Goal: Task Accomplishment & Management: Manage account settings

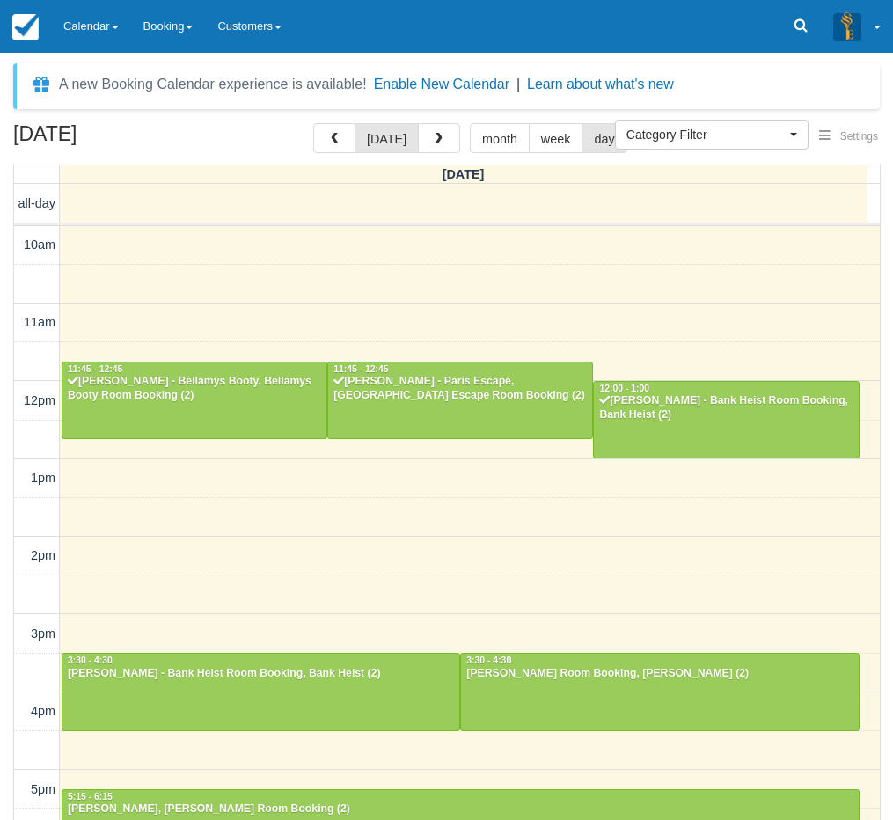
select select
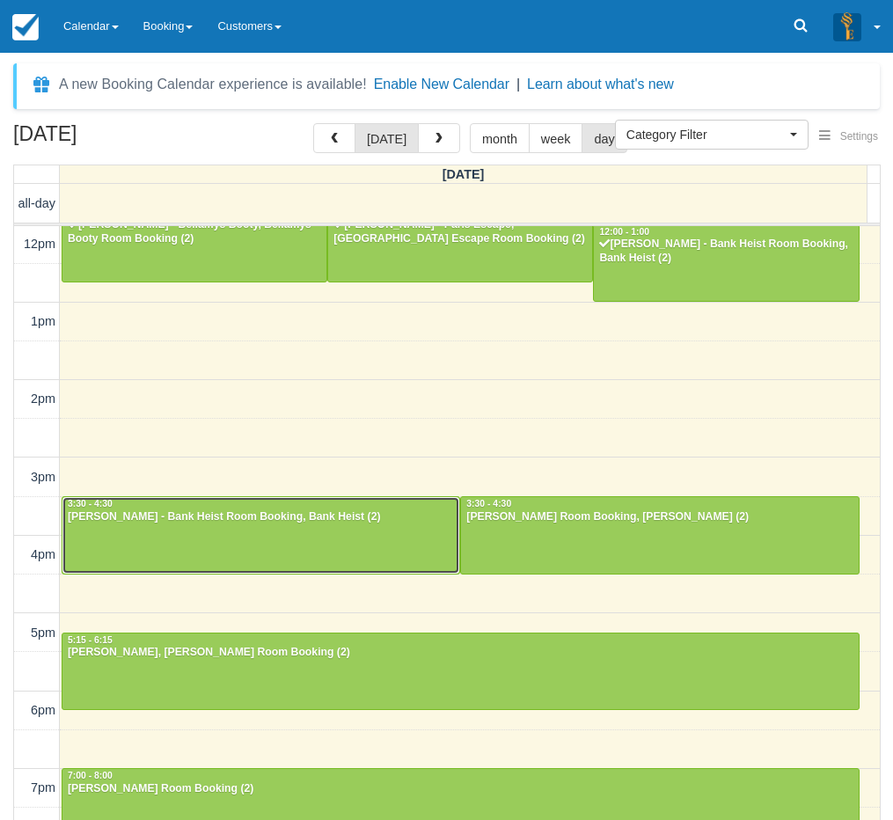
click at [254, 550] on div at bounding box center [260, 535] width 397 height 76
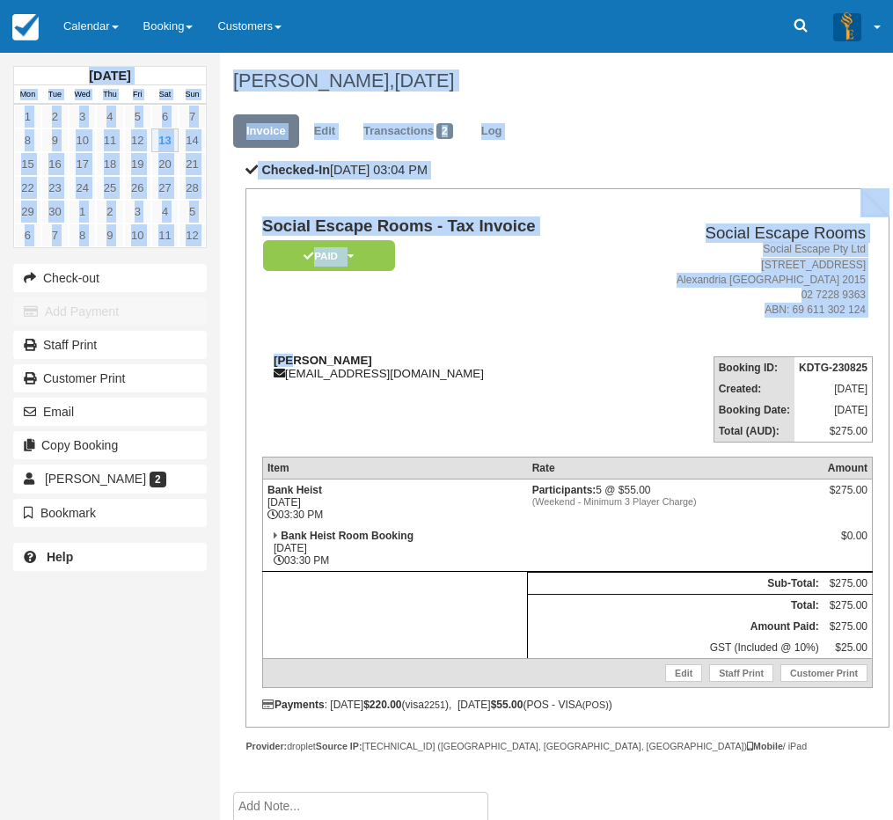
drag, startPoint x: 332, startPoint y: 360, endPoint x: 289, endPoint y: 366, distance: 43.5
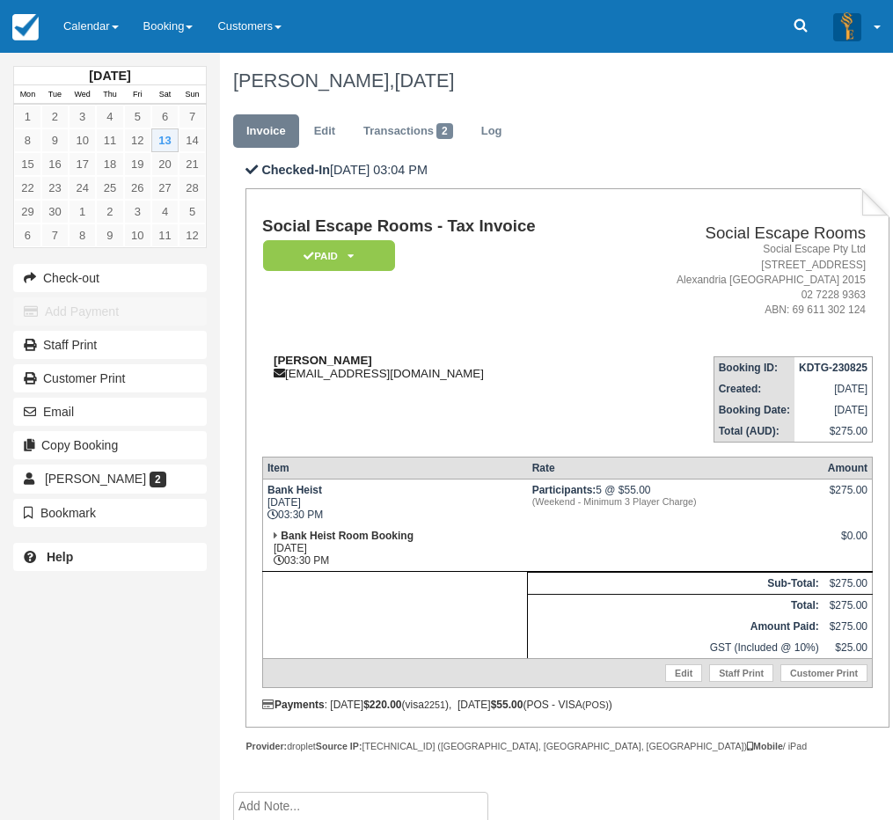
click at [309, 361] on strong "Bri Hogan" at bounding box center [323, 360] width 99 height 13
drag, startPoint x: 304, startPoint y: 368, endPoint x: 274, endPoint y: 357, distance: 31.7
click at [274, 357] on div "Bri Hogan brihogan2900@gmail.com" at bounding box center [437, 367] width 350 height 26
copy strong "Bri Hogan"
click at [110, 62] on div "September 2025 Mon Tue Wed Thu Fri Sat Sun 1 2 3 4 5 6 7 8 9 10 11 12 13 14 15 …" at bounding box center [110, 320] width 194 height 534
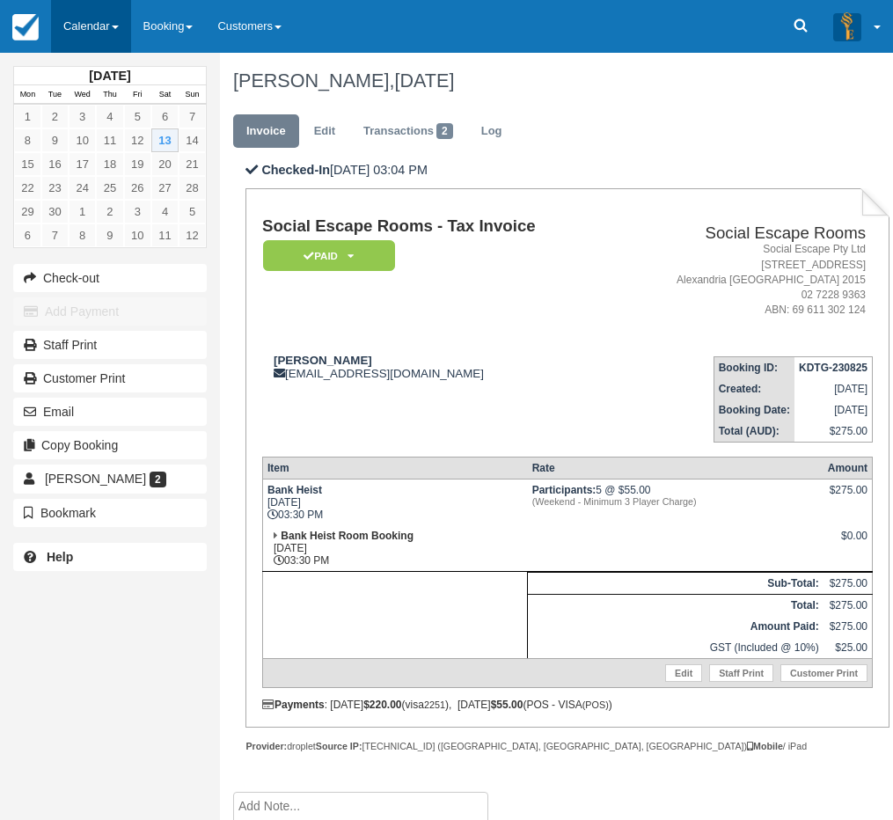
click at [104, 36] on link "Calendar" at bounding box center [91, 26] width 80 height 53
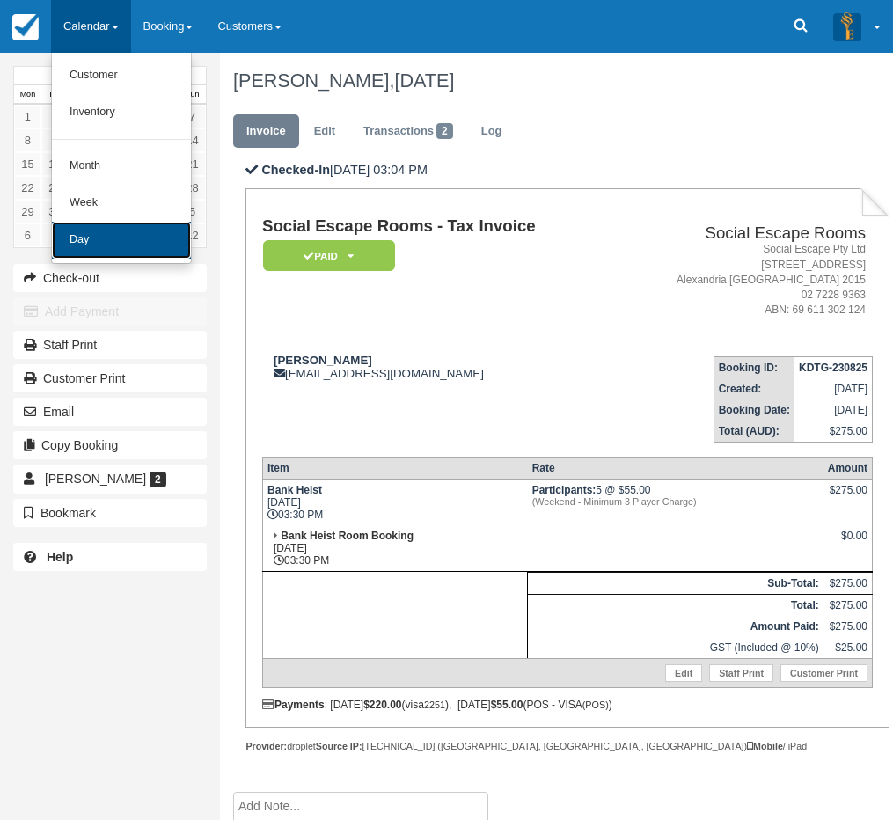
click at [99, 234] on link "Day" at bounding box center [121, 240] width 139 height 37
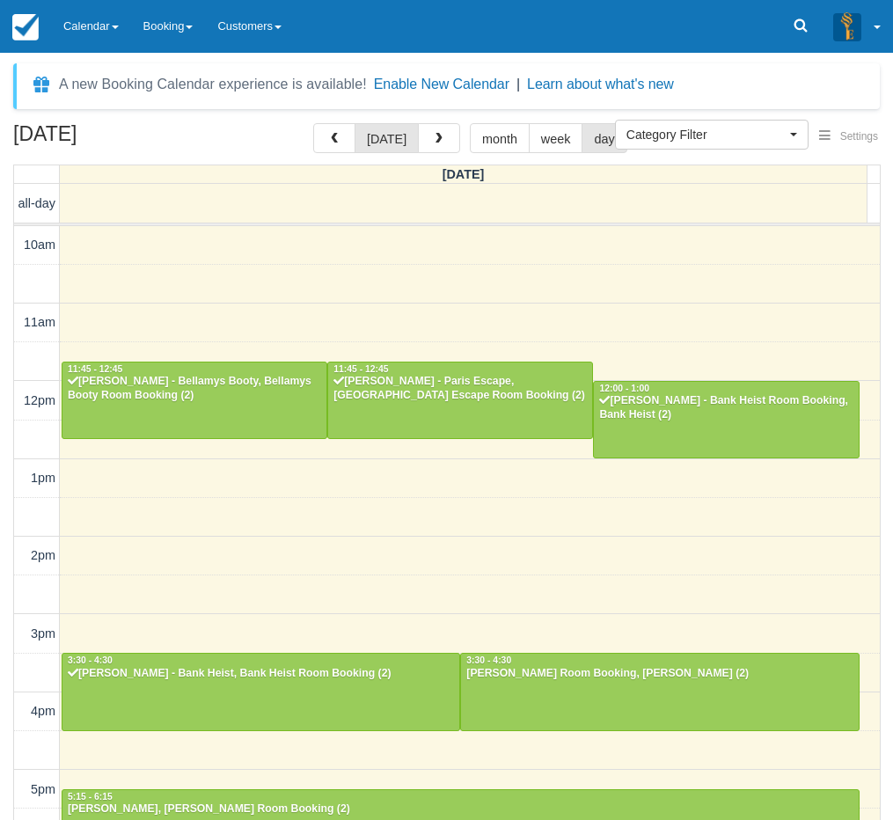
select select
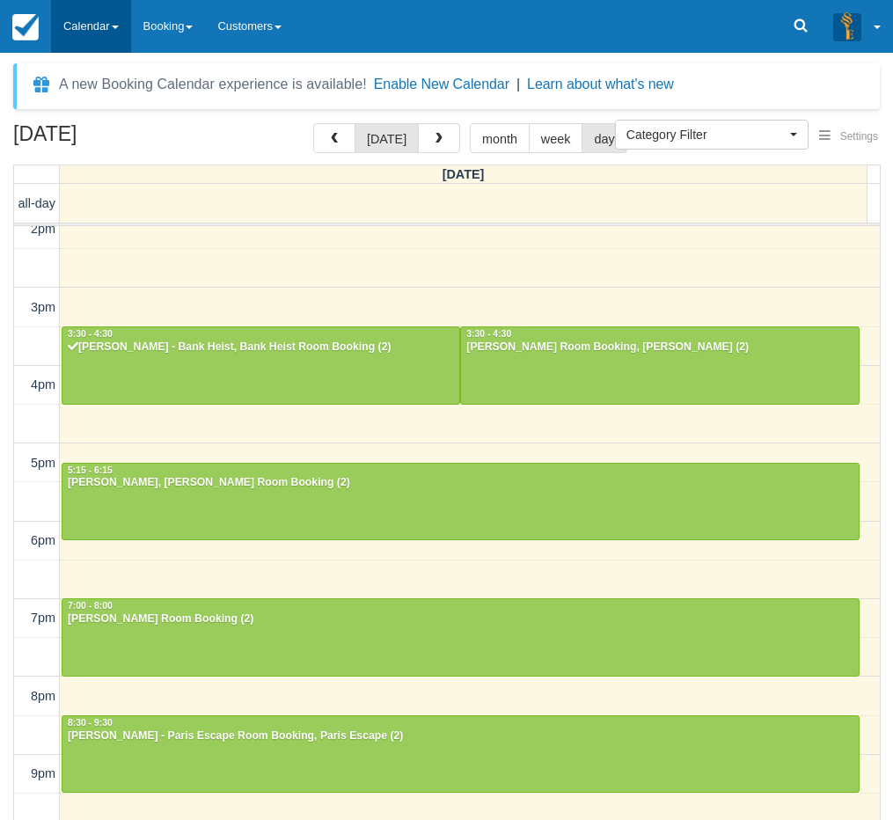
click at [114, 37] on link "Calendar" at bounding box center [91, 26] width 80 height 53
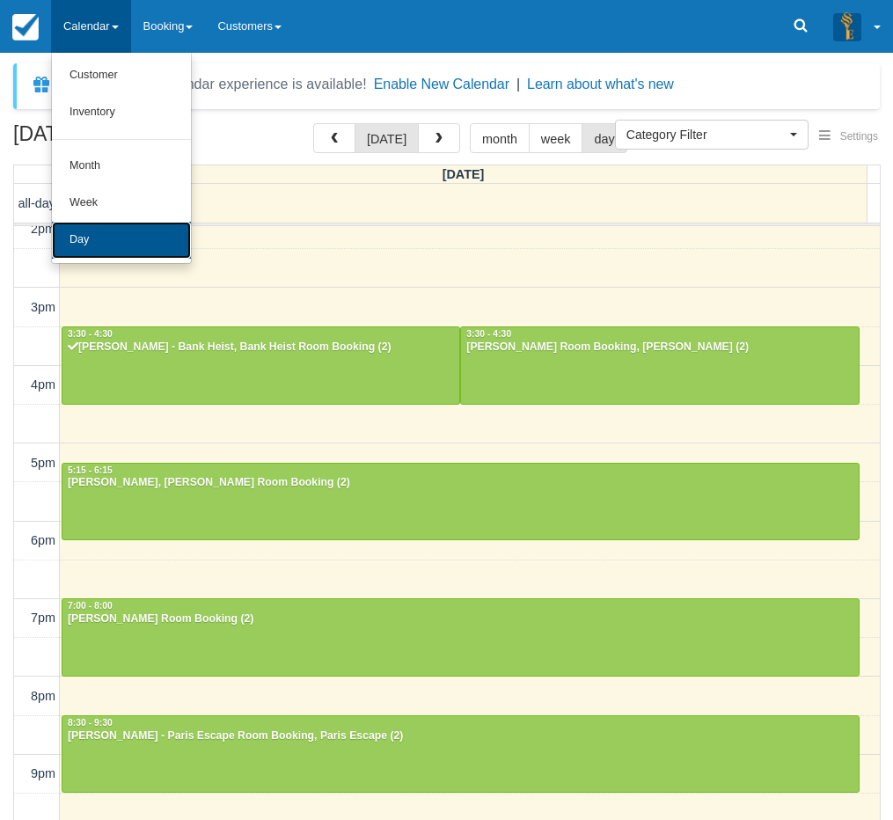
click at [99, 235] on link "Day" at bounding box center [121, 240] width 139 height 37
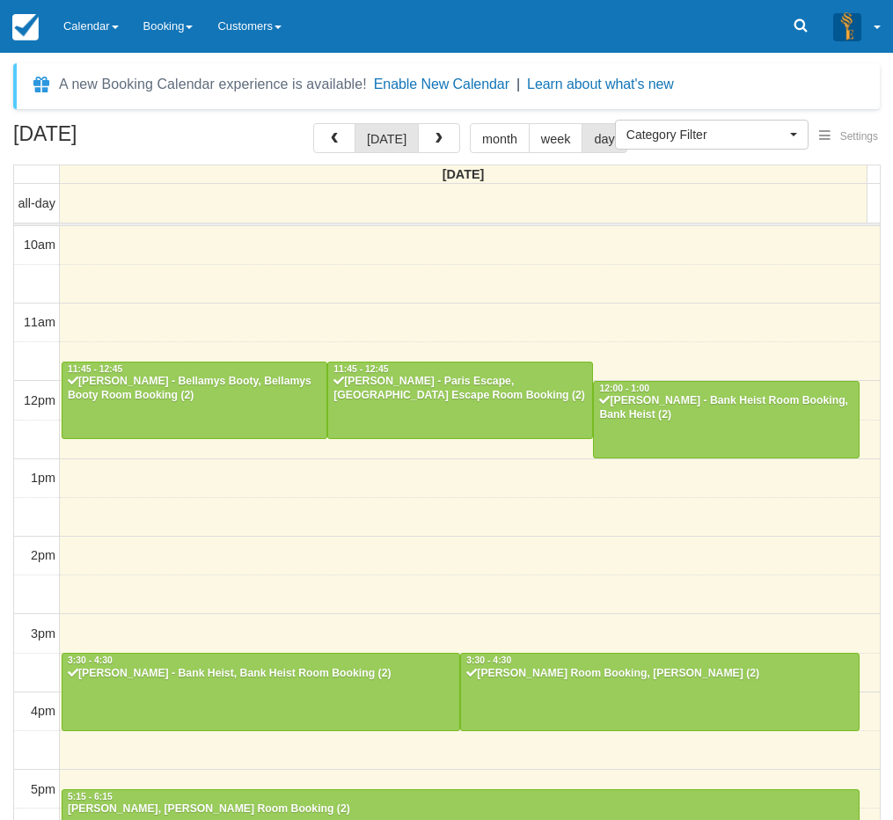
select select
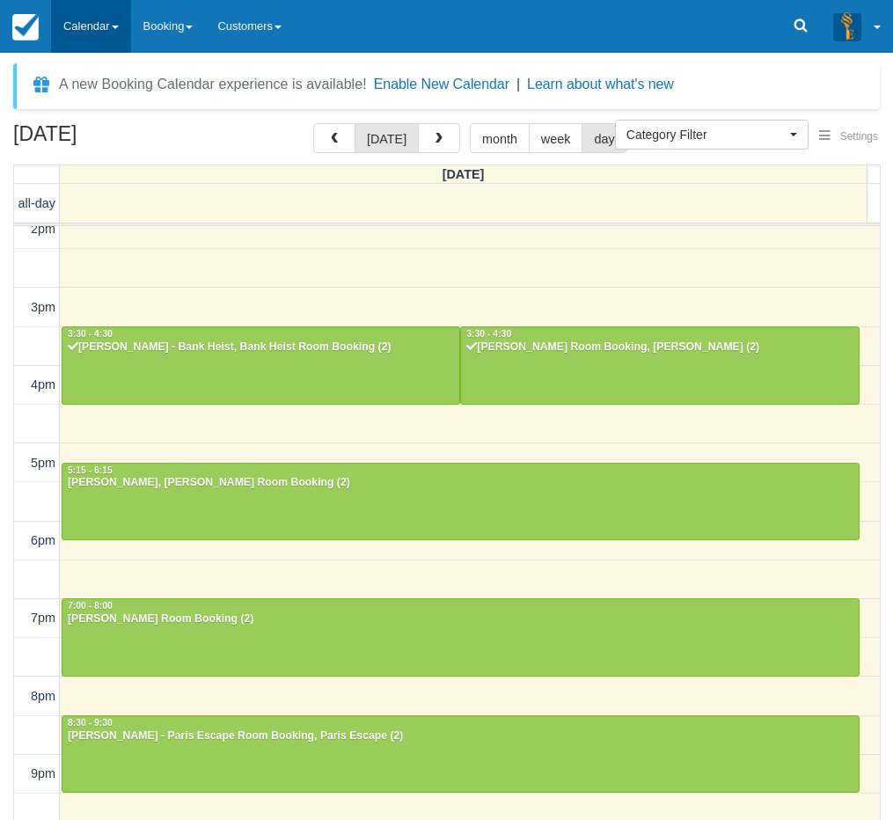
click at [102, 27] on link "Calendar" at bounding box center [91, 26] width 80 height 53
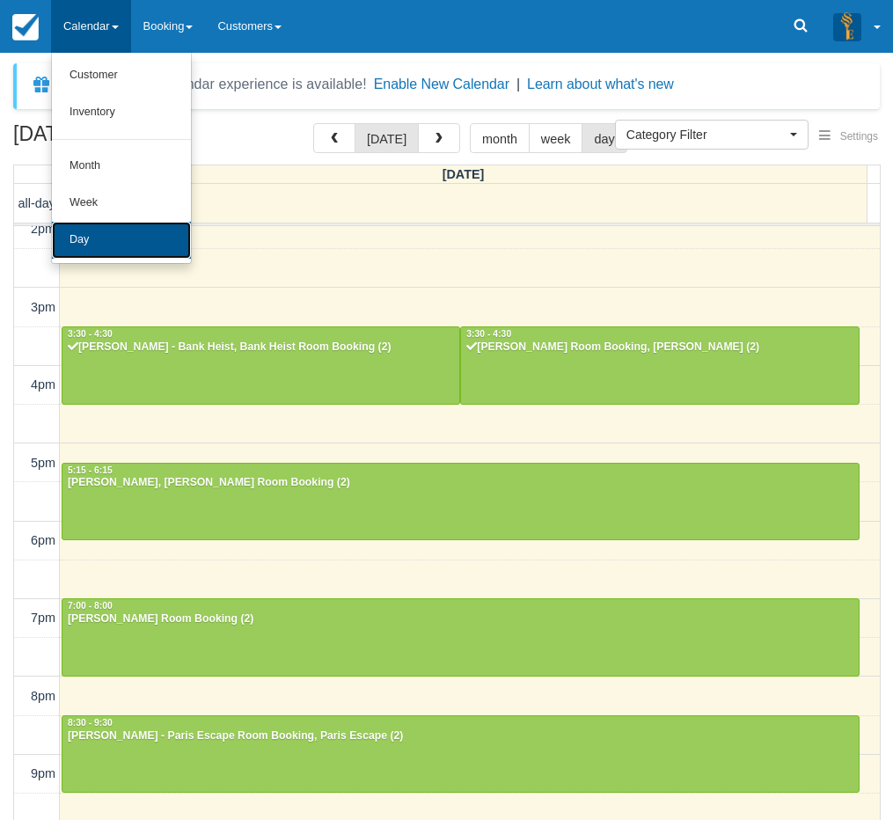
click at [109, 234] on link "Day" at bounding box center [121, 240] width 139 height 37
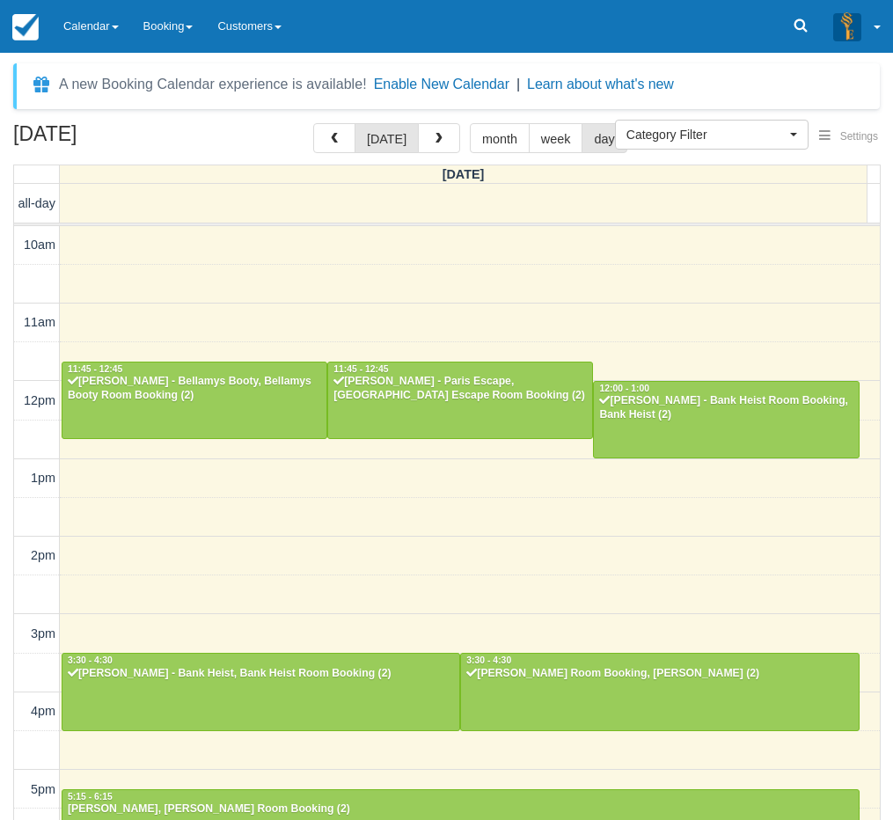
select select
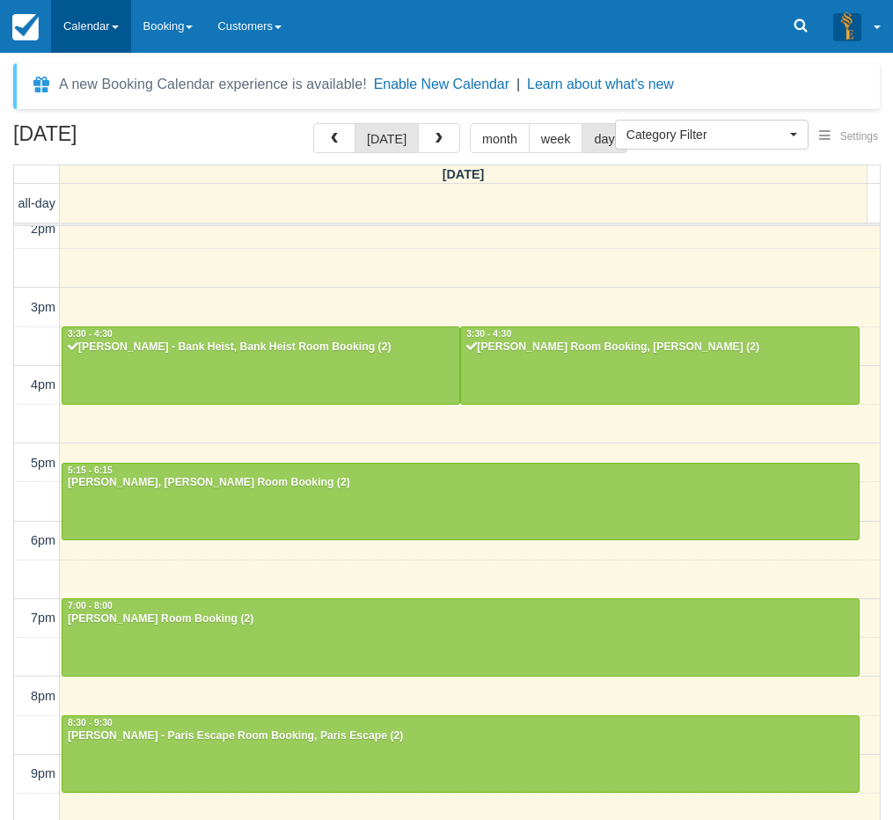
click at [99, 26] on link "Calendar" at bounding box center [91, 26] width 80 height 53
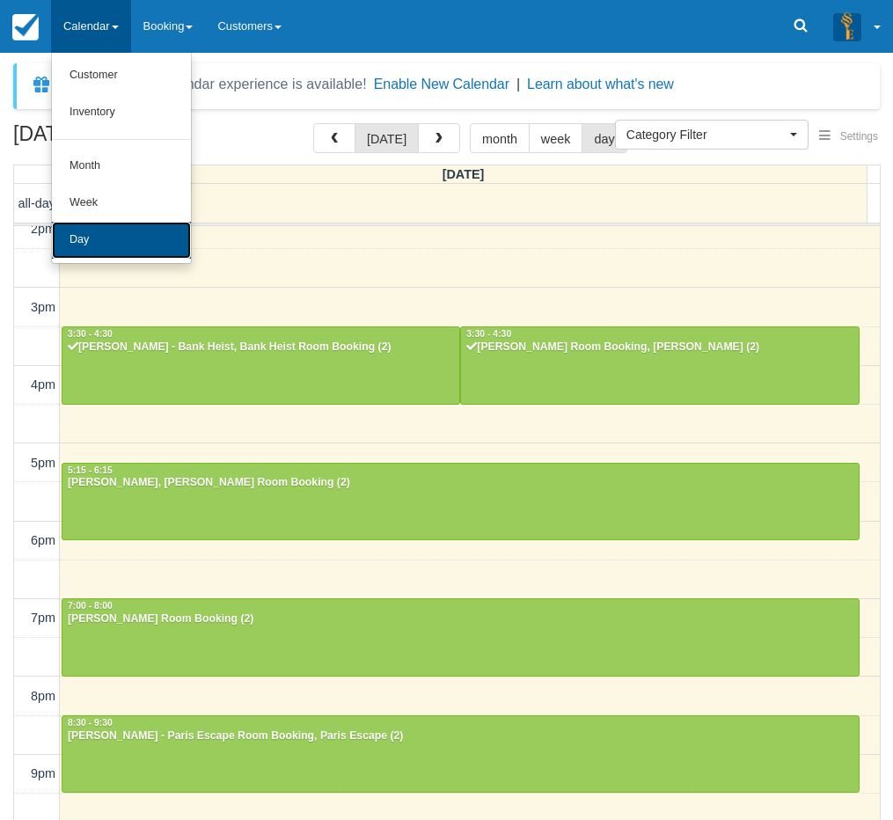
click at [115, 245] on link "Day" at bounding box center [121, 240] width 139 height 37
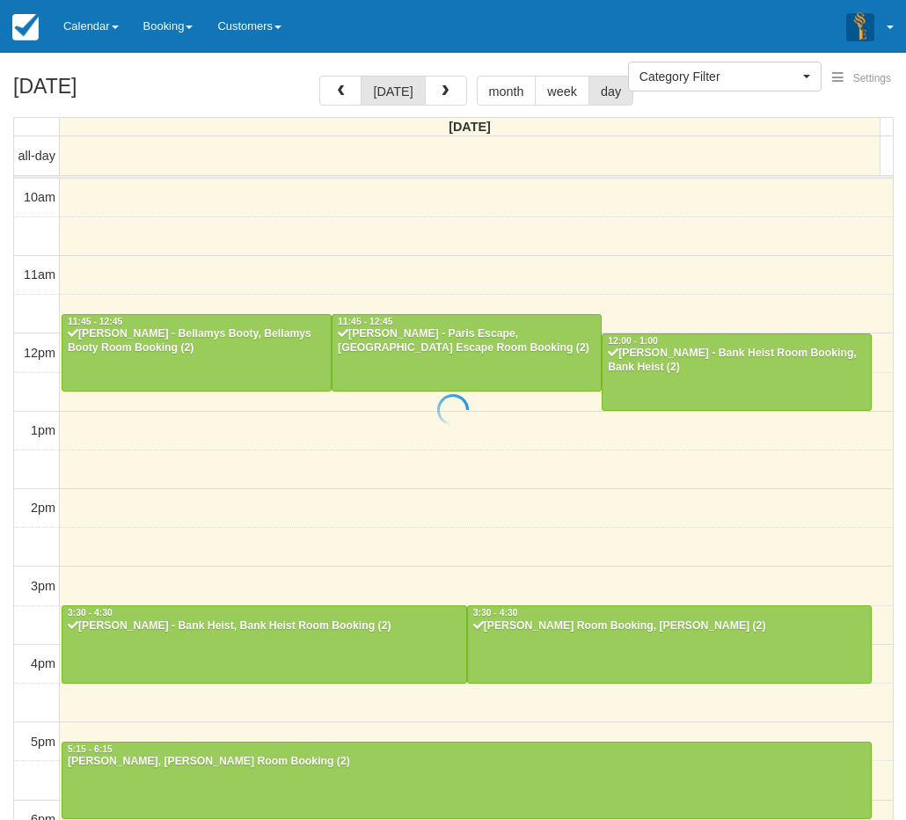
select select
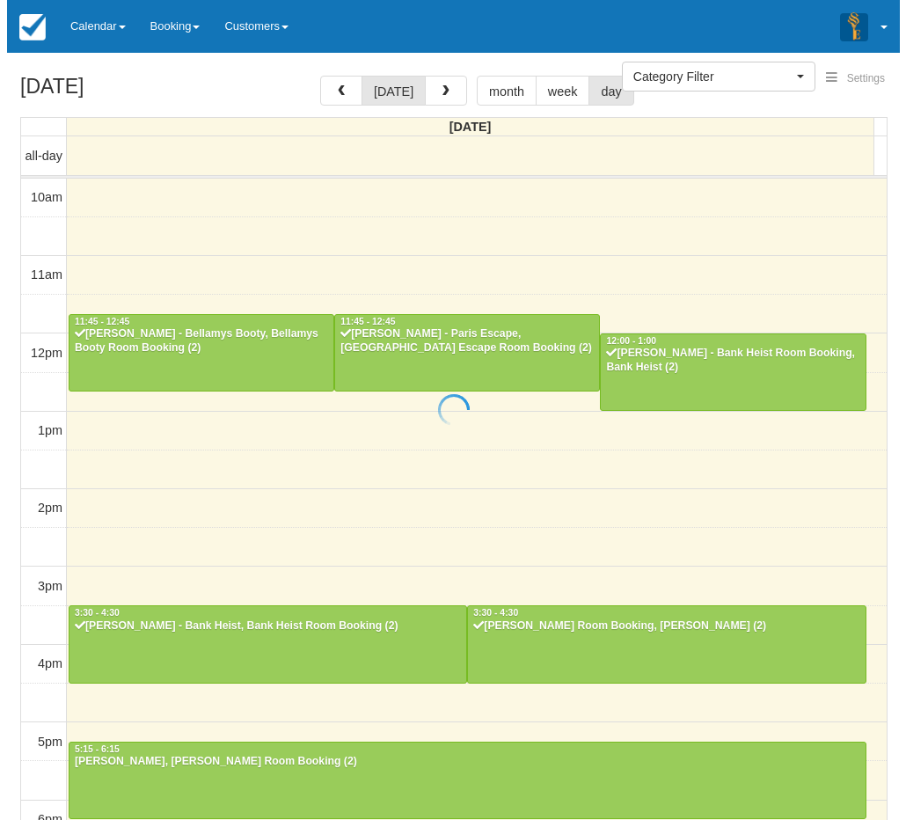
scroll to position [326, 0]
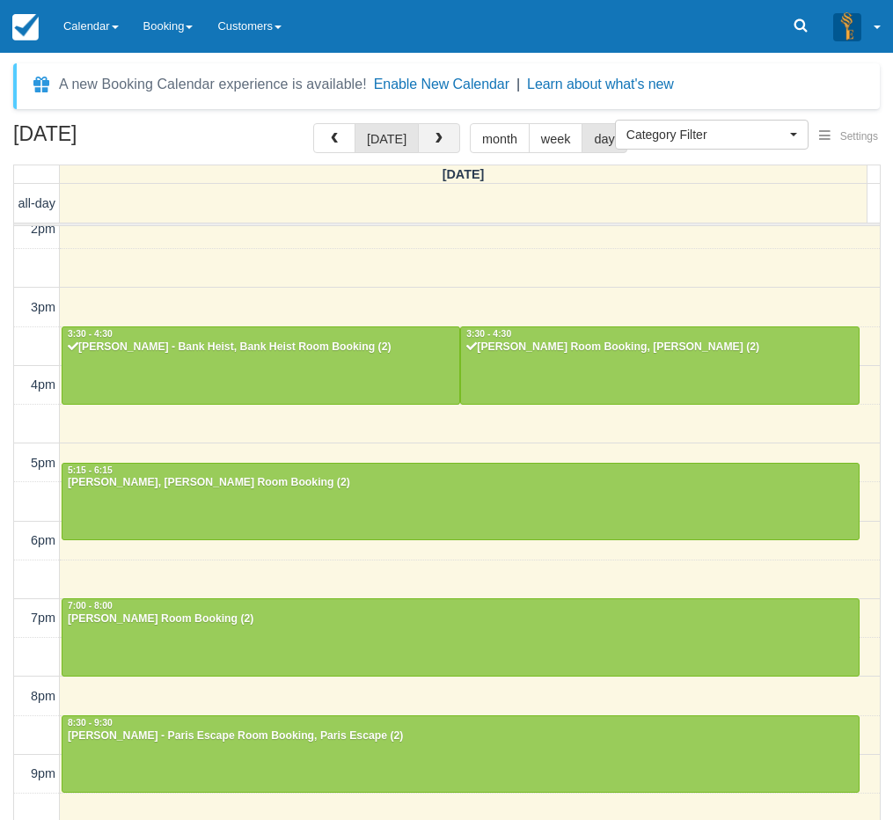
click at [435, 135] on span "button" at bounding box center [439, 139] width 12 height 12
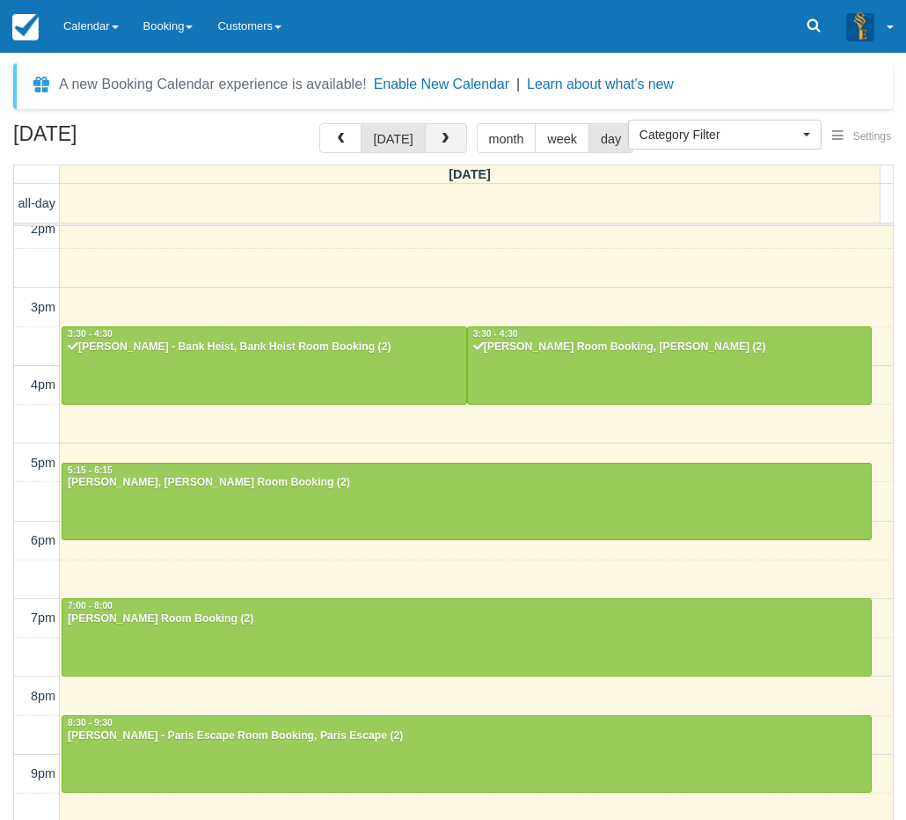
click at [439, 135] on span "button" at bounding box center [445, 139] width 12 height 12
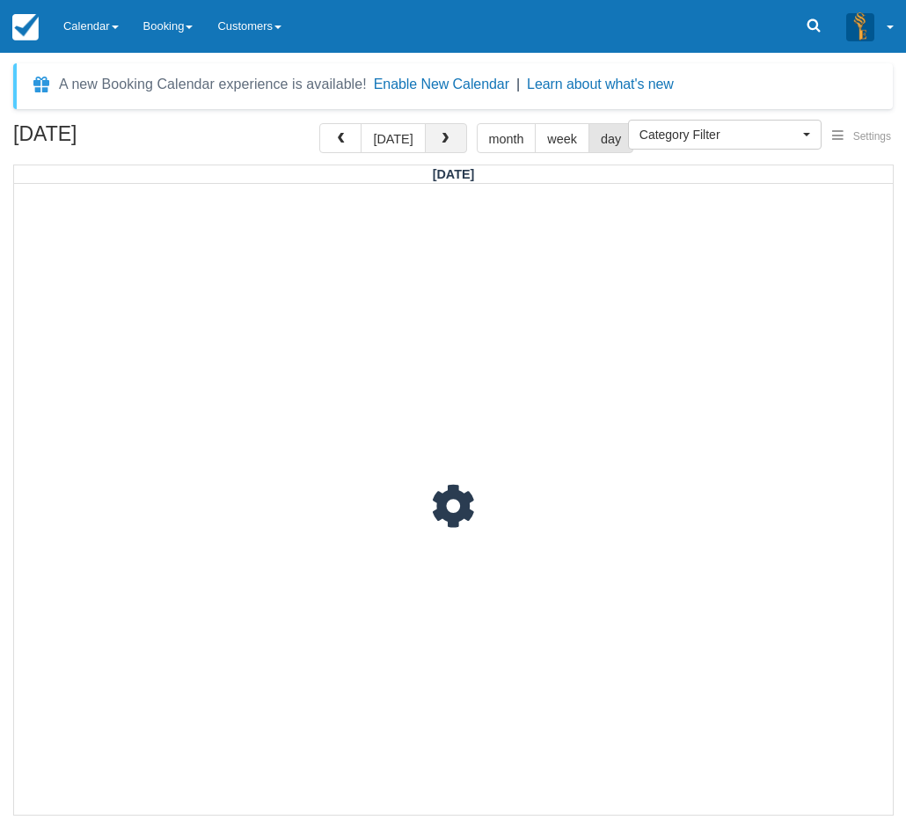
click at [439, 135] on span "button" at bounding box center [445, 139] width 12 height 12
click at [443, 141] on span "button" at bounding box center [445, 139] width 12 height 12
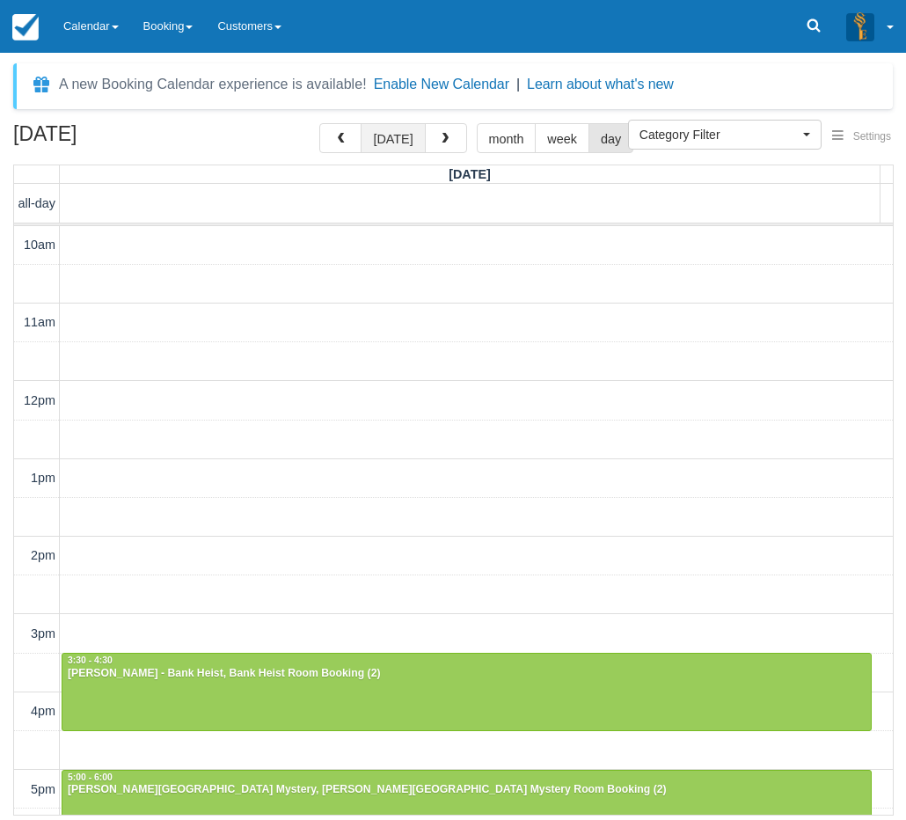
click at [388, 143] on button "[DATE]" at bounding box center [393, 138] width 64 height 30
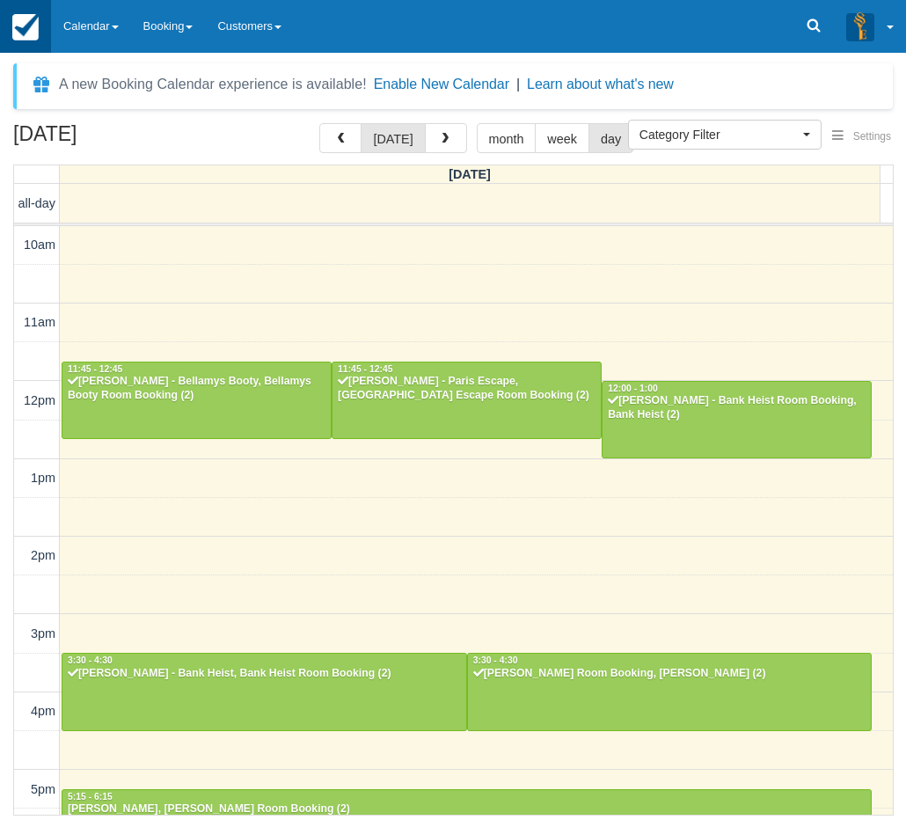
scroll to position [383, 0]
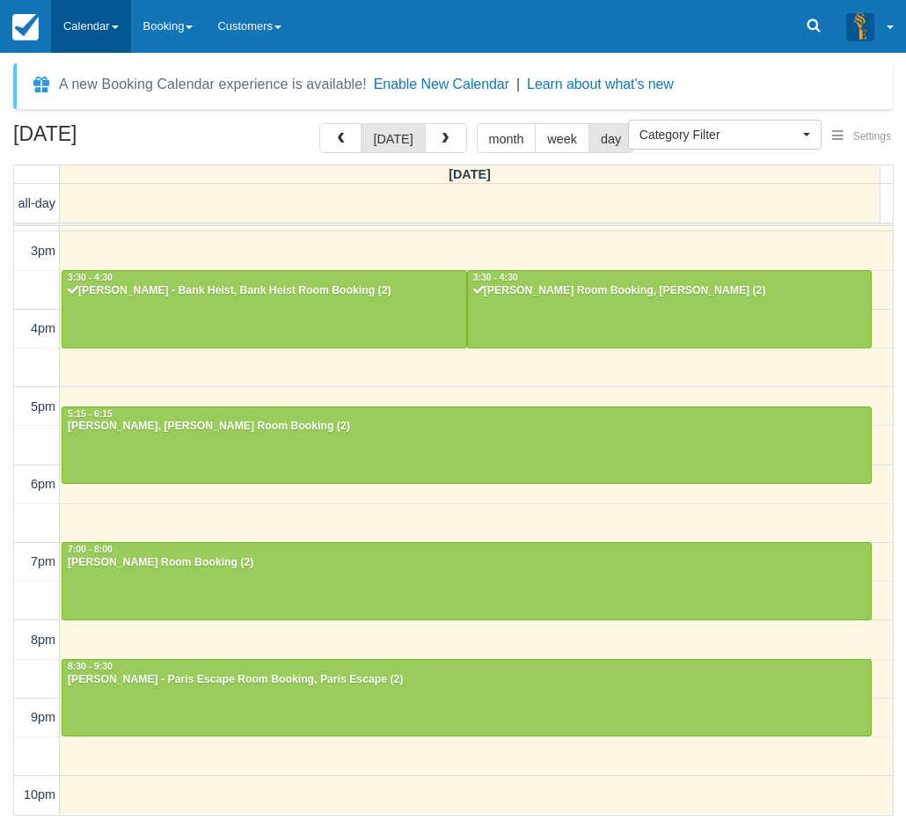
click at [99, 31] on link "Calendar" at bounding box center [91, 26] width 80 height 53
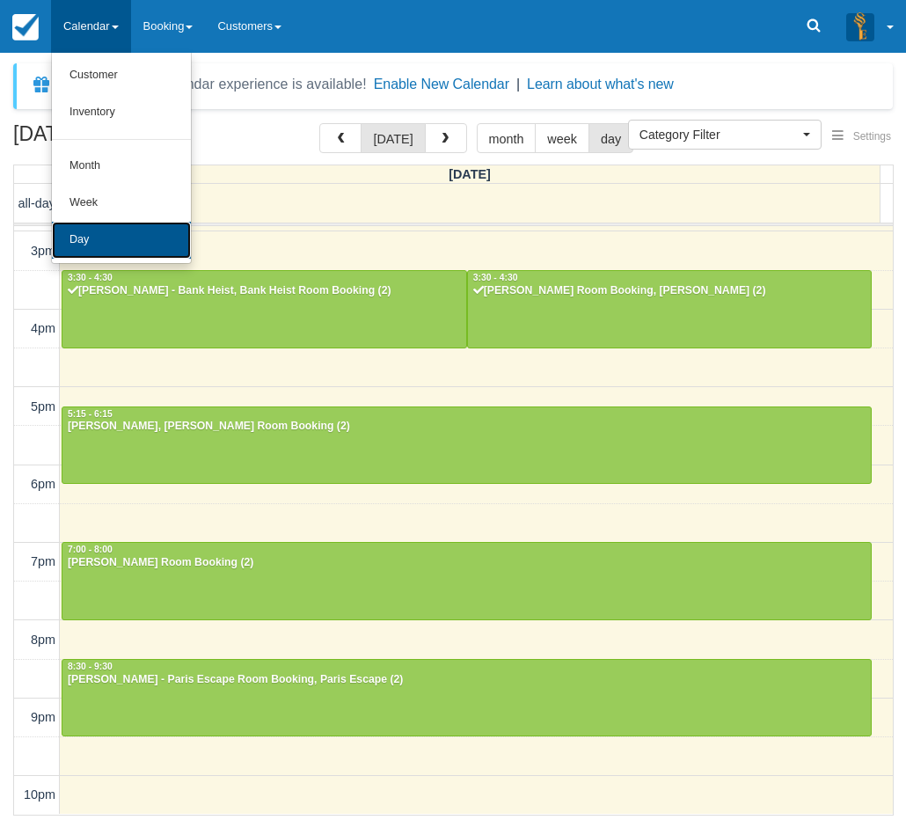
click at [143, 247] on link "Day" at bounding box center [121, 240] width 139 height 37
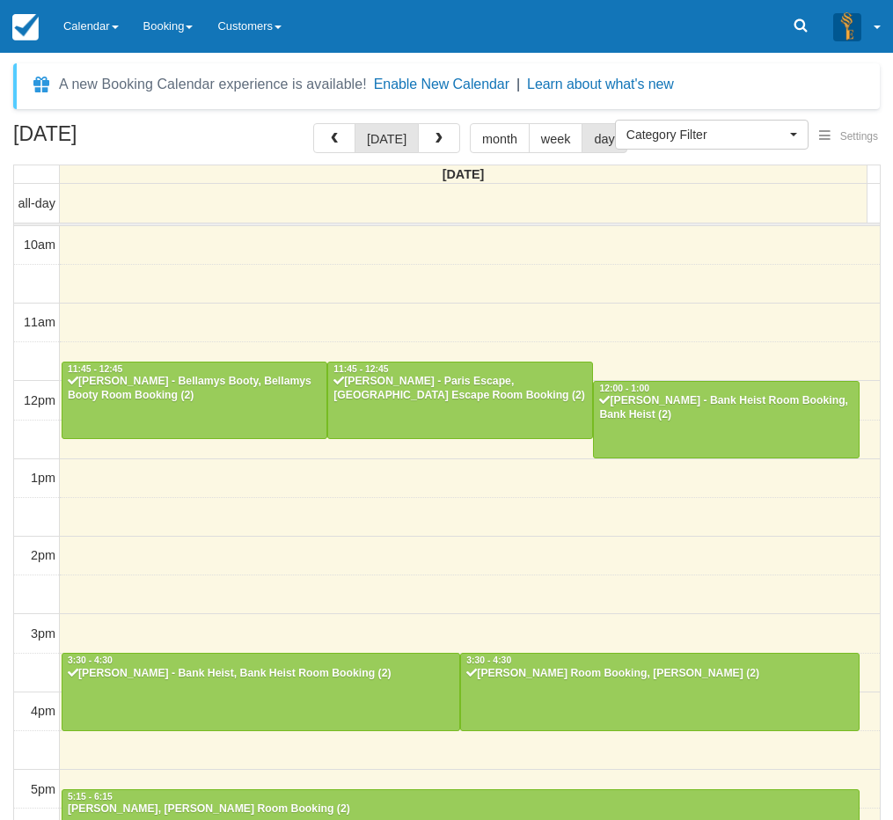
select select
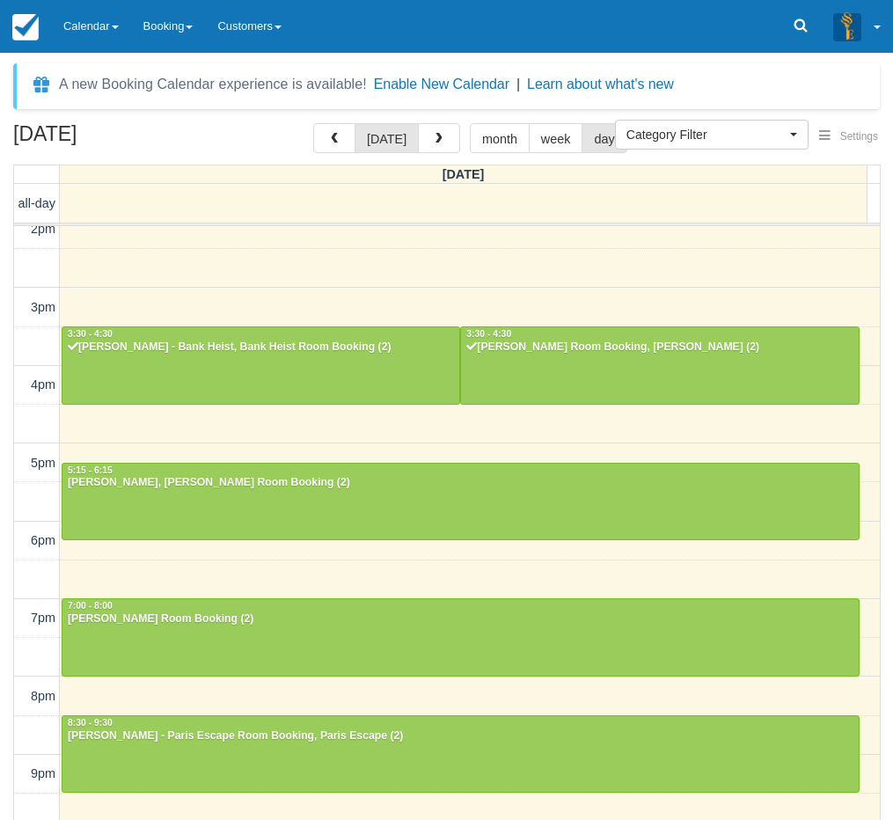
scroll to position [326, 0]
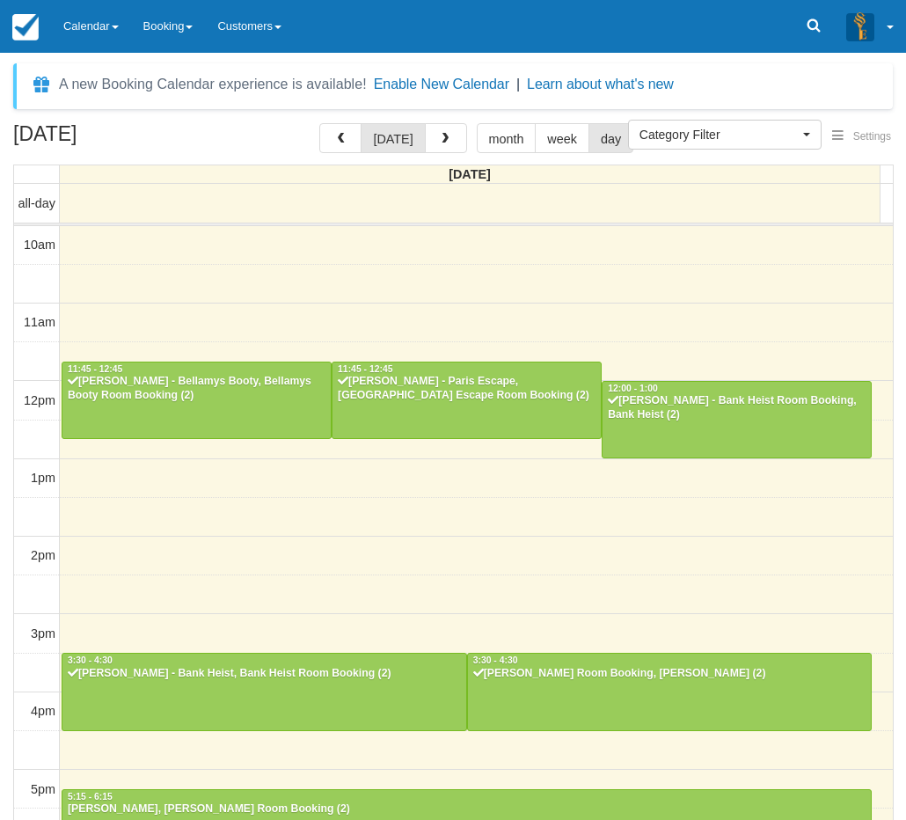
select select
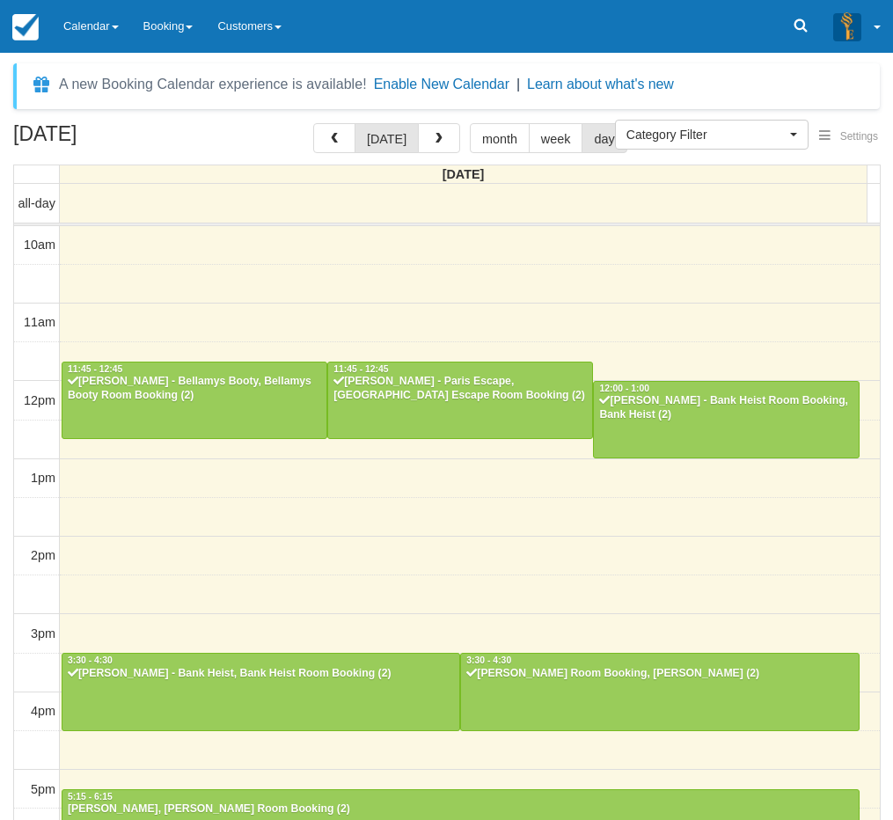
scroll to position [326, 0]
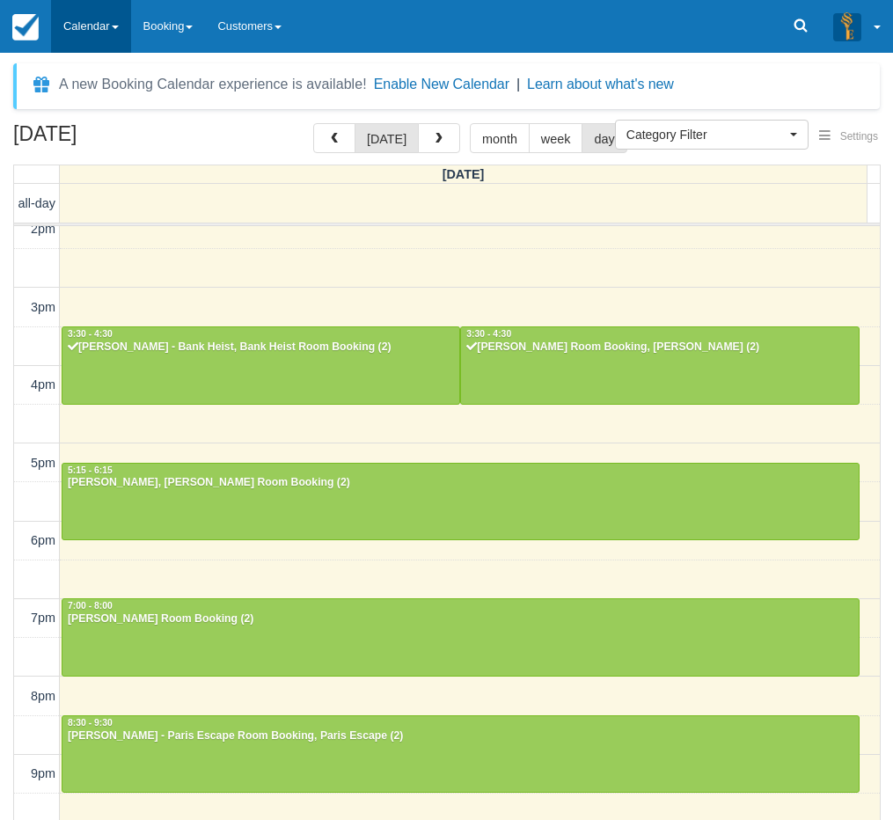
click at [92, 22] on link "Calendar" at bounding box center [91, 26] width 80 height 53
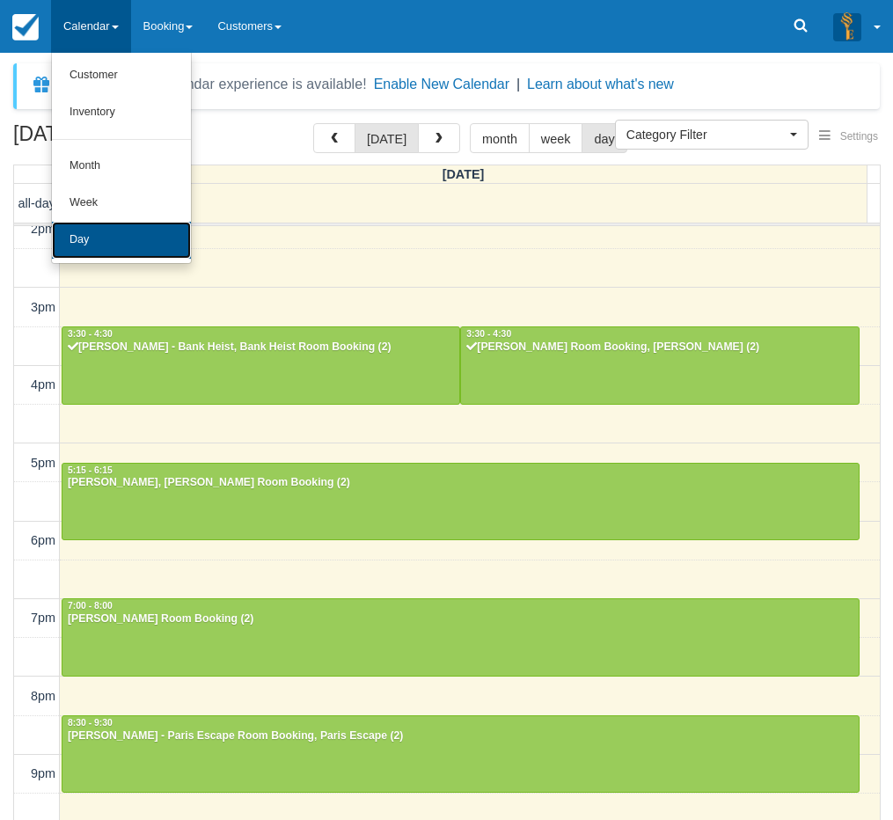
click at [99, 228] on link "Day" at bounding box center [121, 240] width 139 height 37
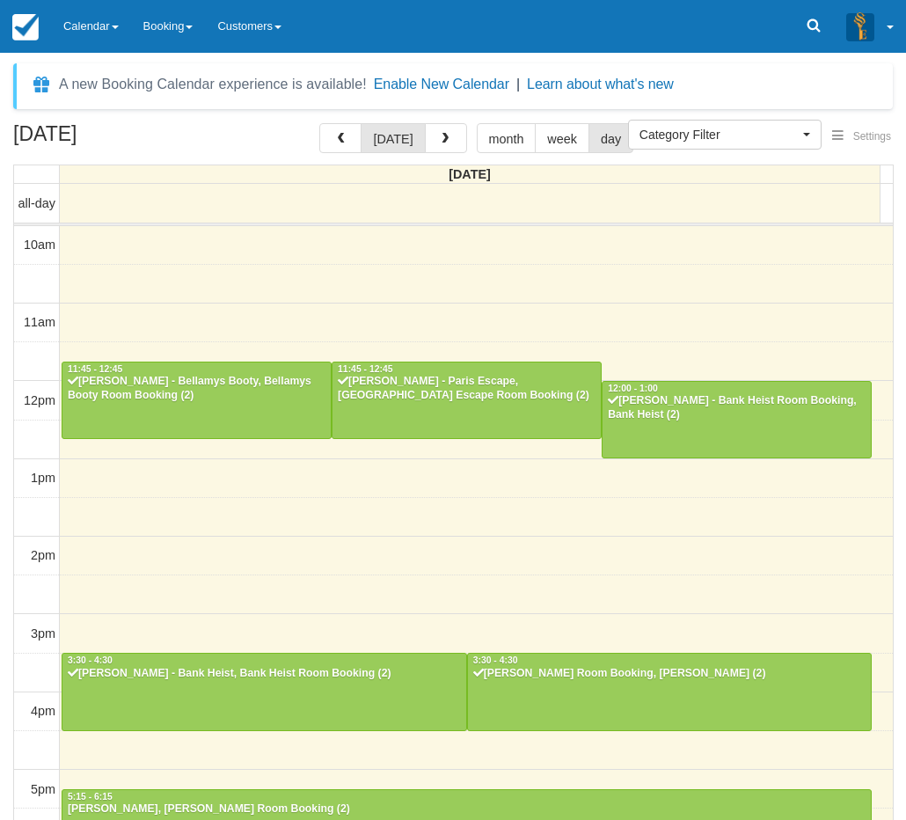
select select
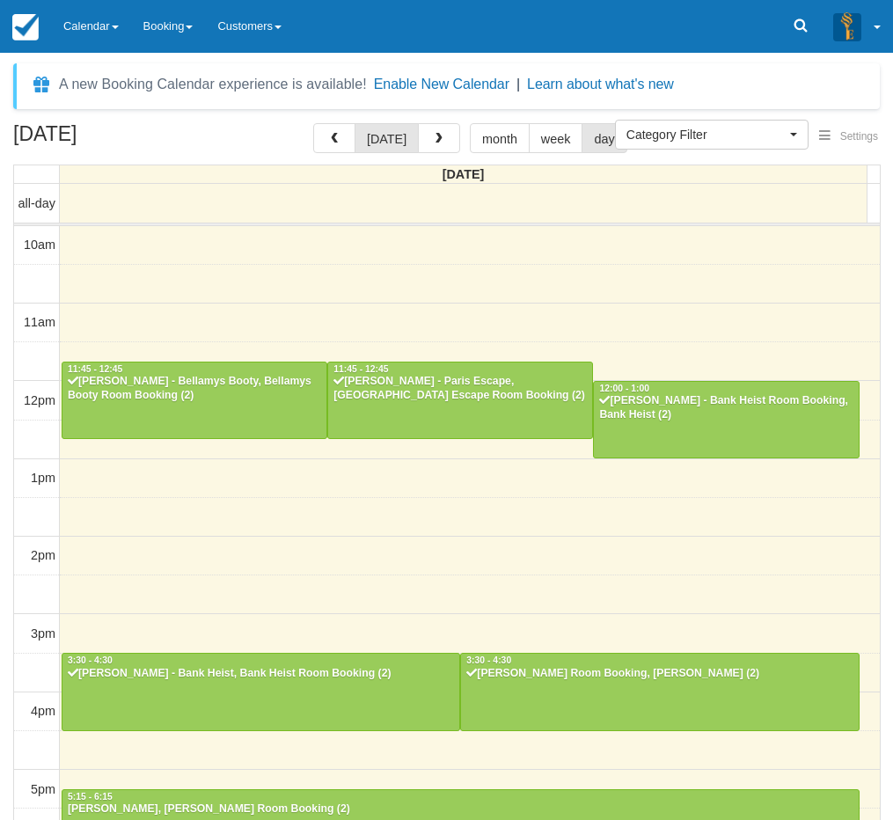
scroll to position [326, 0]
